Goal: Transaction & Acquisition: Purchase product/service

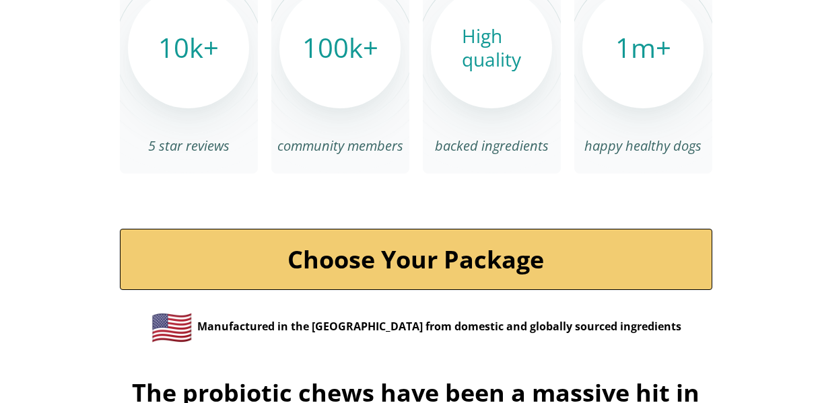
scroll to position [4630, 0]
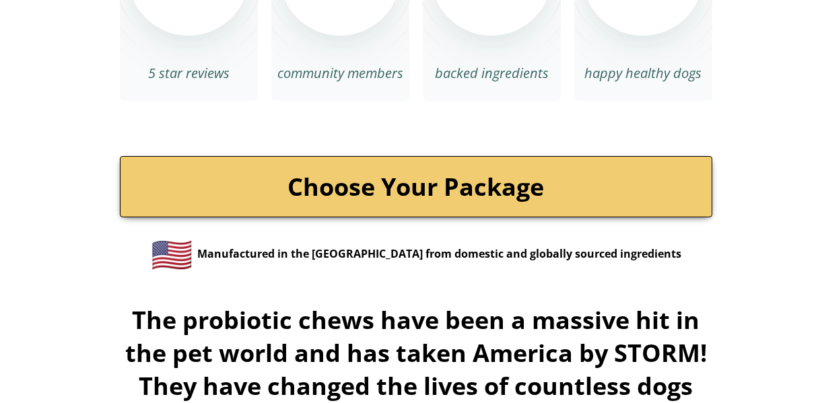
click at [444, 156] on link "Choose Your Package" at bounding box center [416, 186] width 592 height 61
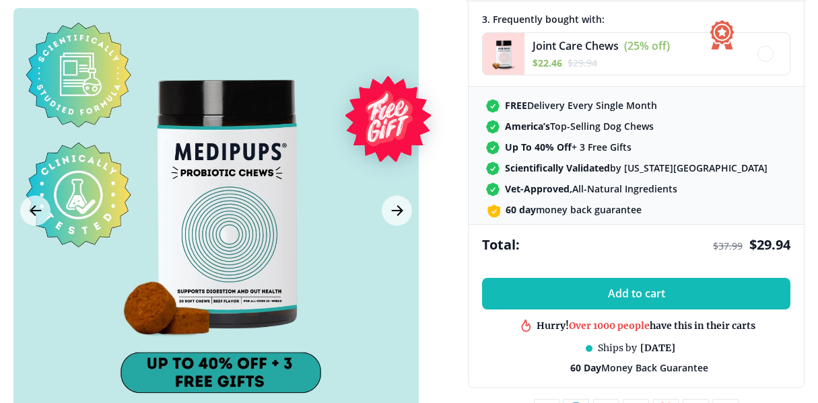
scroll to position [511, 0]
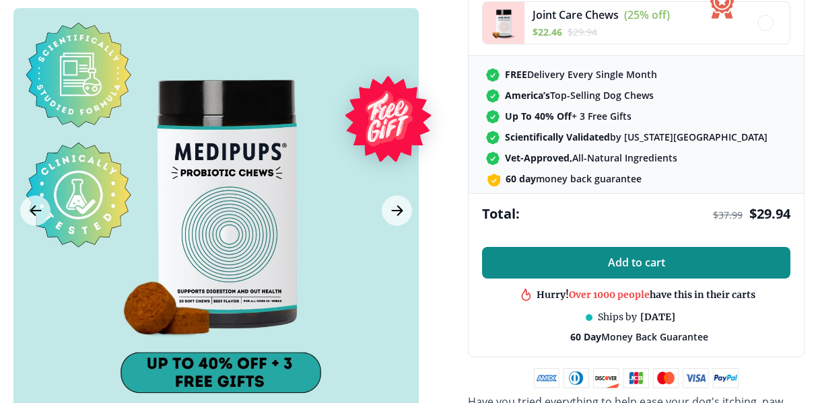
click at [628, 266] on span "Add to cart" at bounding box center [636, 262] width 57 height 13
